Goal: Find specific page/section: Find specific page/section

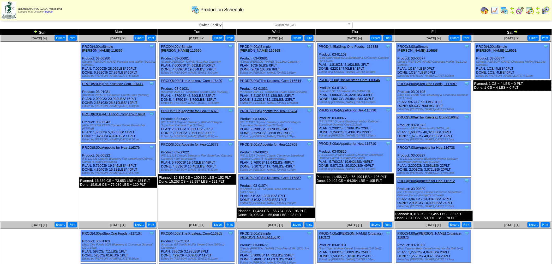
click at [485, 11] on img at bounding box center [484, 10] width 8 height 8
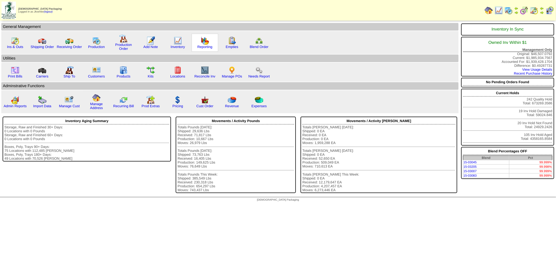
click at [201, 42] on img at bounding box center [205, 41] width 8 height 8
click at [205, 47] on link "Reporting" at bounding box center [204, 47] width 15 height 4
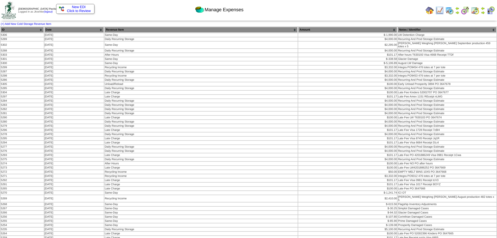
click at [430, 10] on img at bounding box center [429, 10] width 8 height 8
